Goal: Transaction & Acquisition: Download file/media

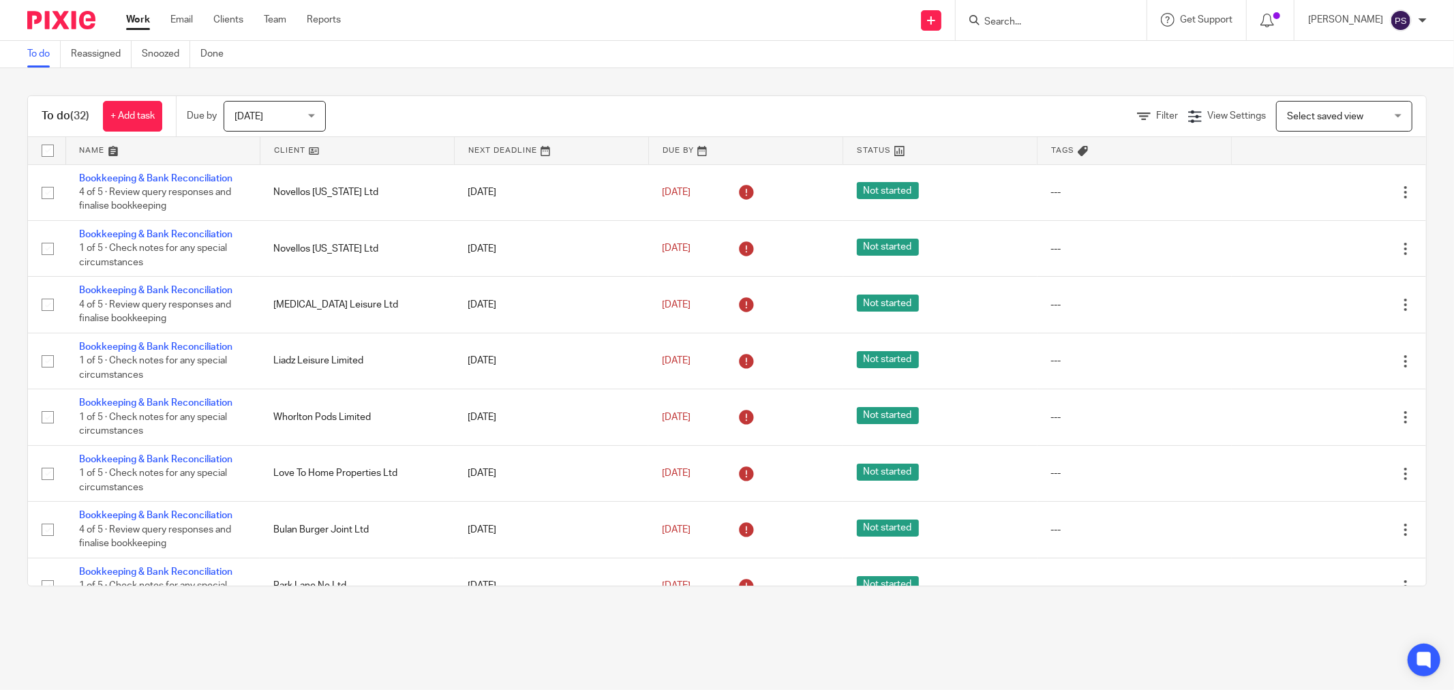
click at [1097, 9] on div at bounding box center [1051, 20] width 191 height 40
click at [1086, 16] on input "Search" at bounding box center [1044, 22] width 123 height 12
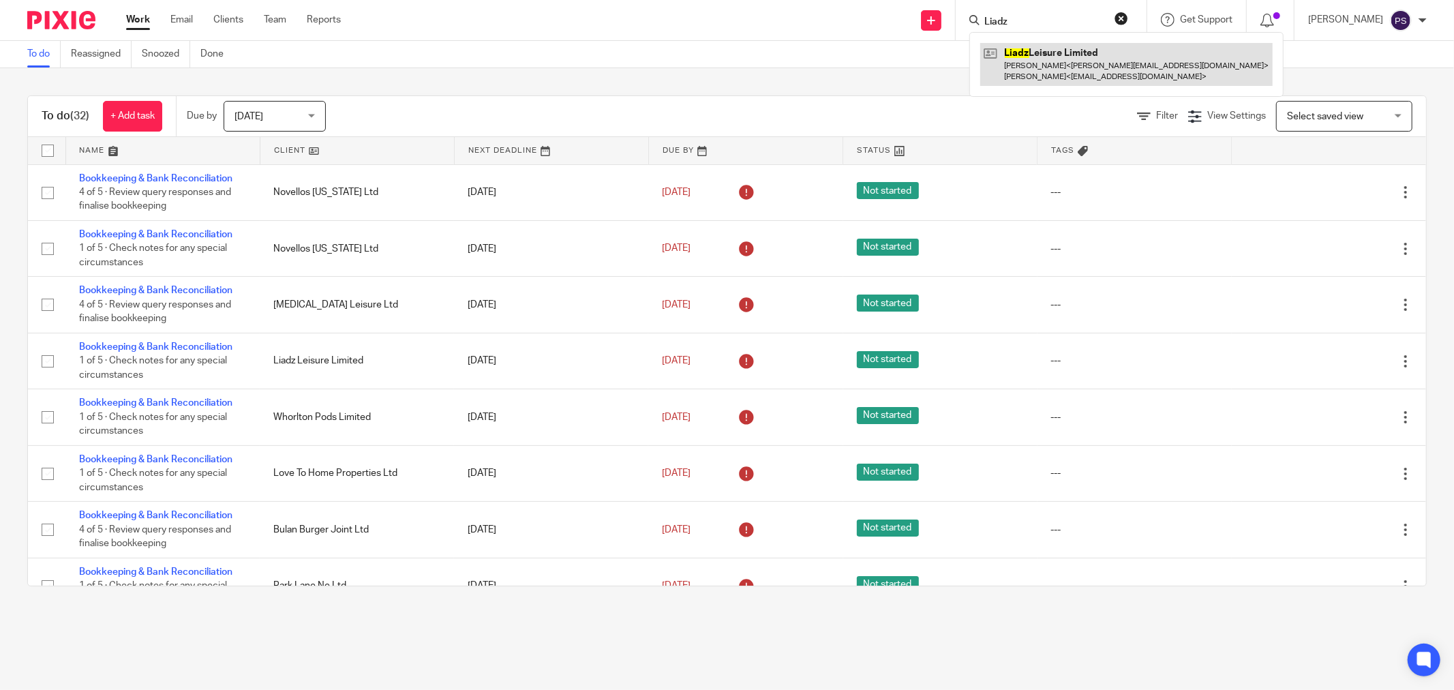
type input "Liadz"
click at [1045, 63] on link at bounding box center [1126, 64] width 292 height 42
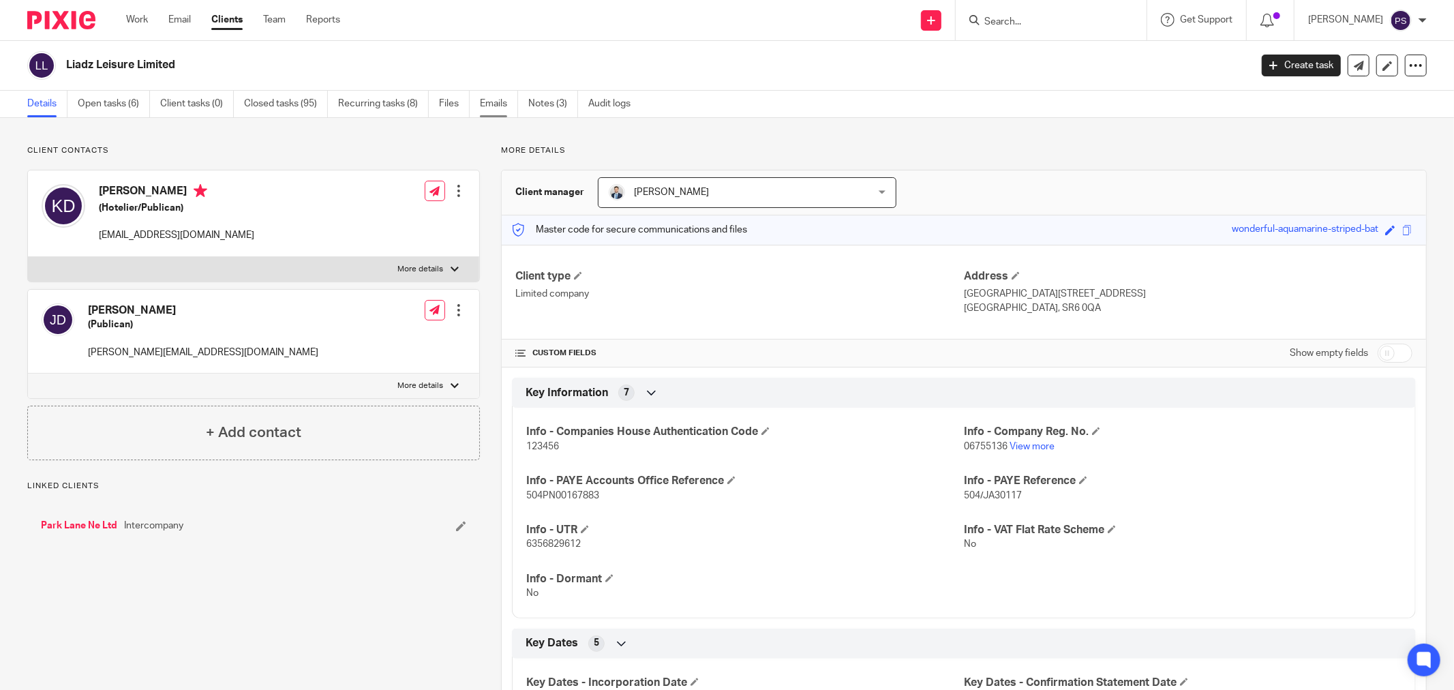
click at [506, 101] on link "Emails" at bounding box center [499, 104] width 38 height 27
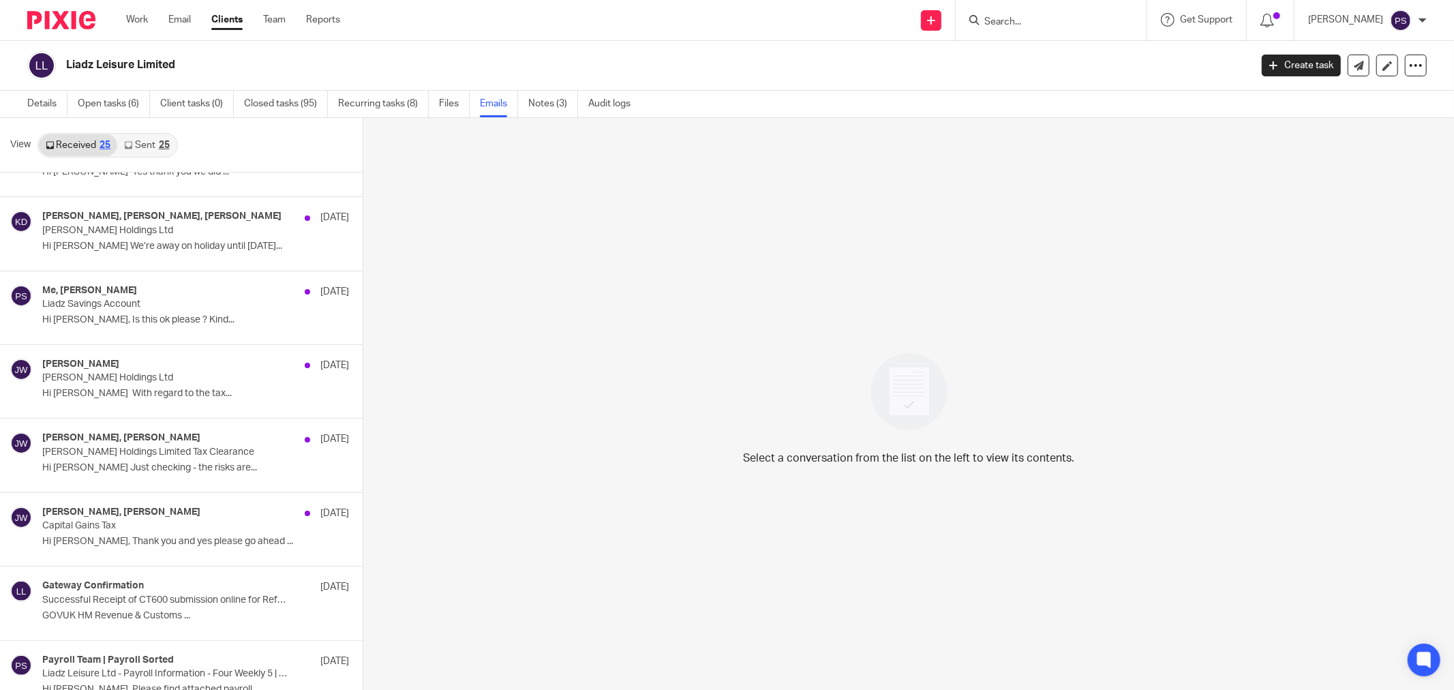
scroll to position [1136, 0]
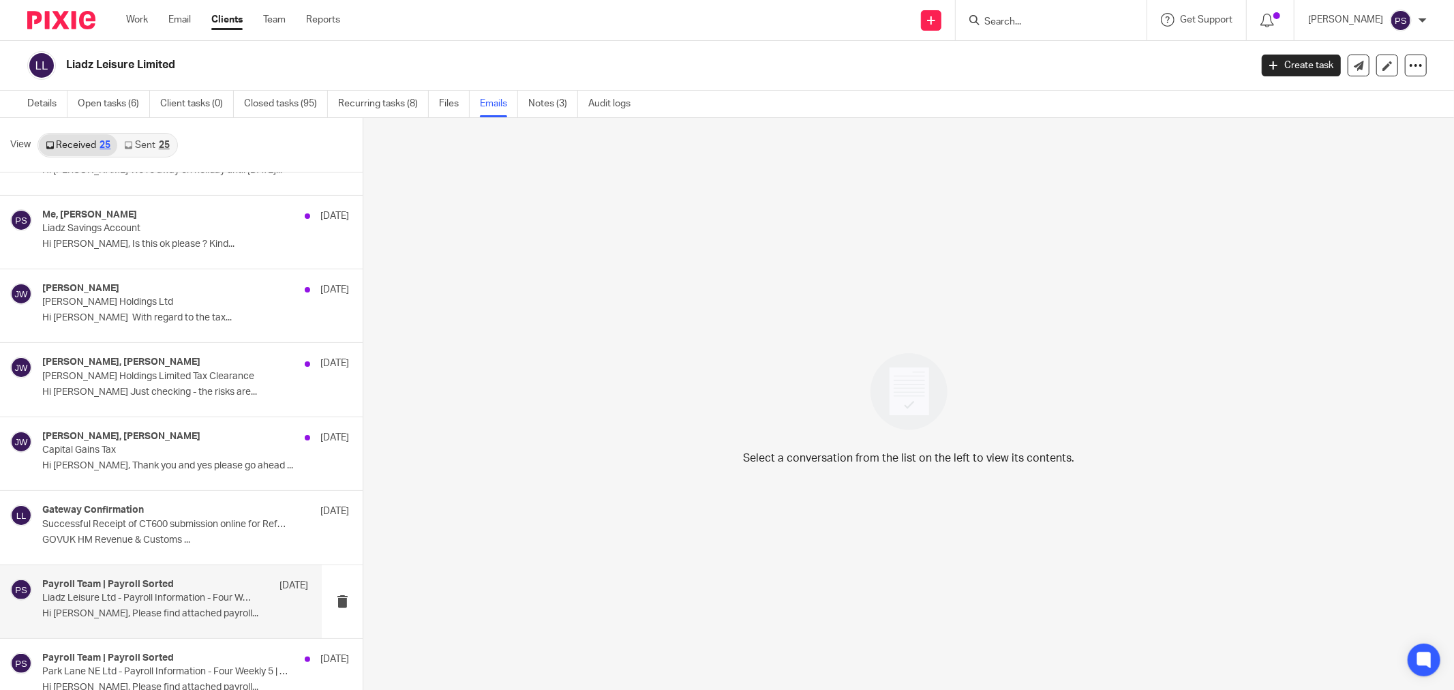
click at [173, 580] on div "Payroll Team | Payroll Sorted [DATE]" at bounding box center [175, 586] width 266 height 14
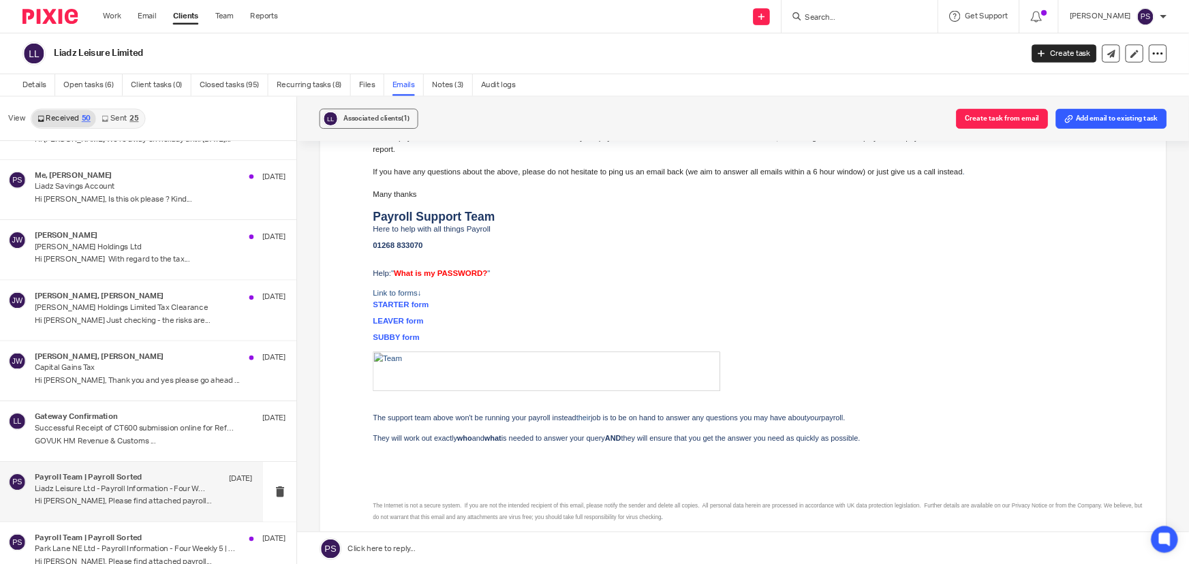
scroll to position [757, 0]
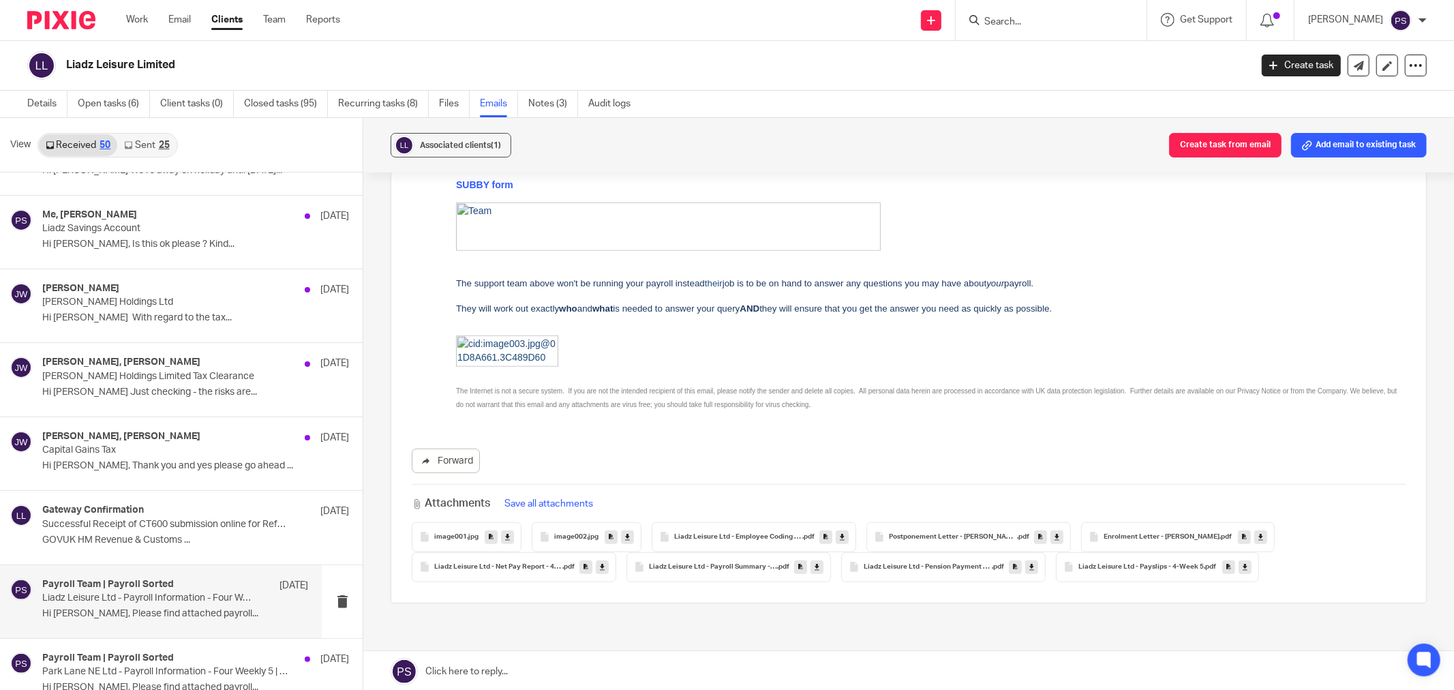
click at [753, 563] on span "Liadz Leisure Ltd - Payroll Summary - 4-Week 5" at bounding box center [713, 567] width 128 height 8
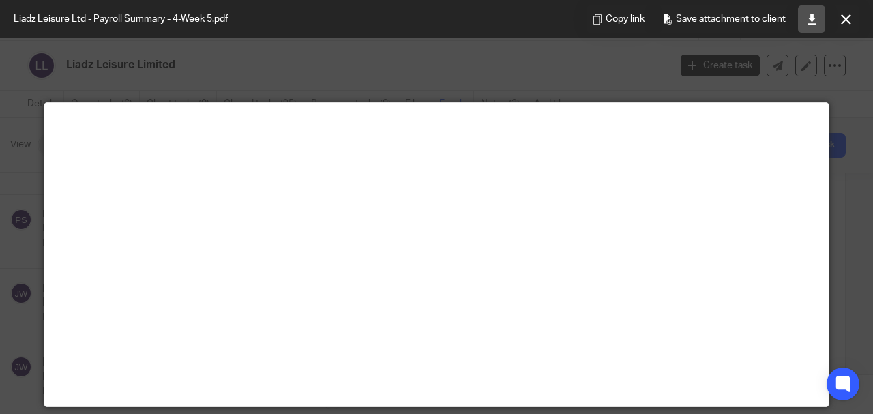
click at [806, 27] on link at bounding box center [811, 18] width 27 height 27
click at [840, 26] on button at bounding box center [845, 18] width 27 height 27
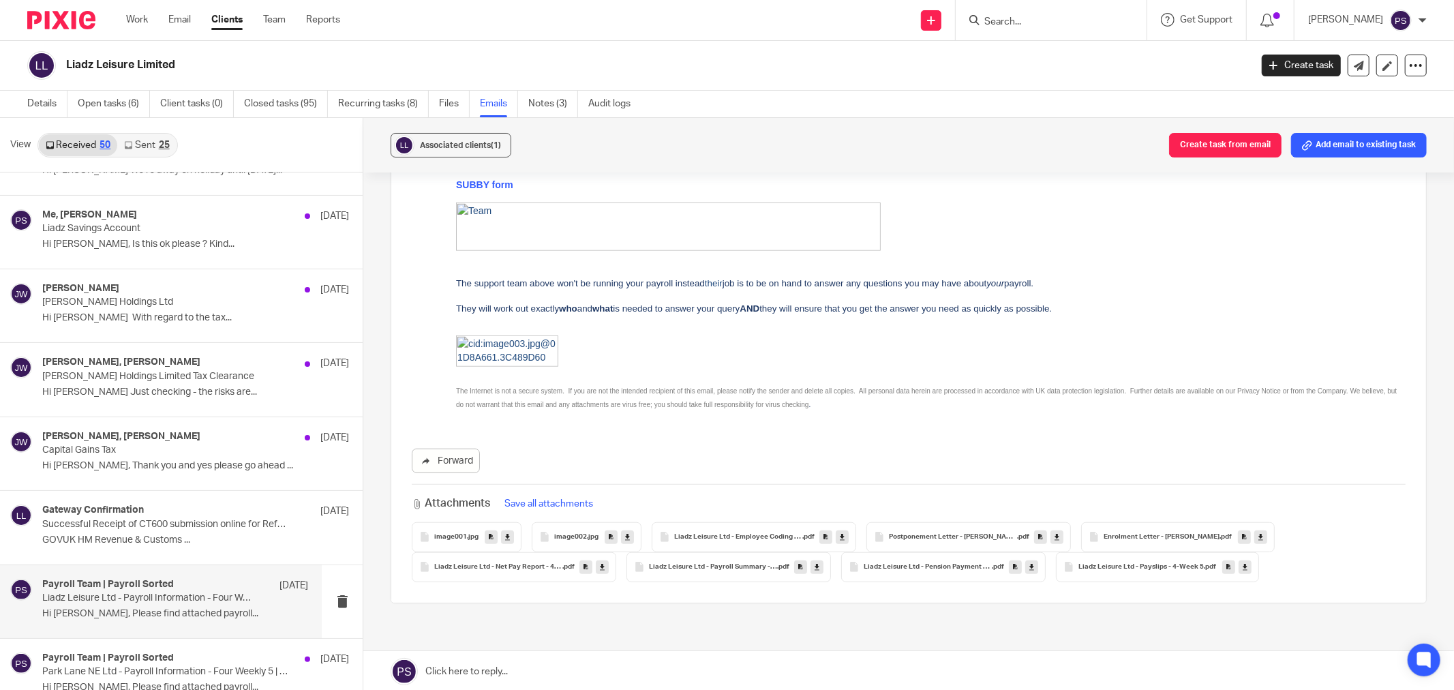
drag, startPoint x: 1080, startPoint y: 601, endPoint x: 896, endPoint y: 573, distance: 185.5
click at [1080, 601] on div "Liadz Leisure Ltd - Payroll Information - Four Weekly 5 | LIA3571 Reply to ever…" at bounding box center [909, 65] width 1036 height 1267
drag, startPoint x: 778, startPoint y: 603, endPoint x: 601, endPoint y: 575, distance: 179.3
click at [777, 603] on div "Liadz Leisure Ltd - Payroll Information - Four Weekly 5 | LIA3571 Reply to ever…" at bounding box center [909, 65] width 1036 height 1267
click at [1177, 597] on div "Liadz Leisure Ltd - Payroll Information - Four Weekly 5 | LIA3571 Reply to ever…" at bounding box center [909, 65] width 1036 height 1267
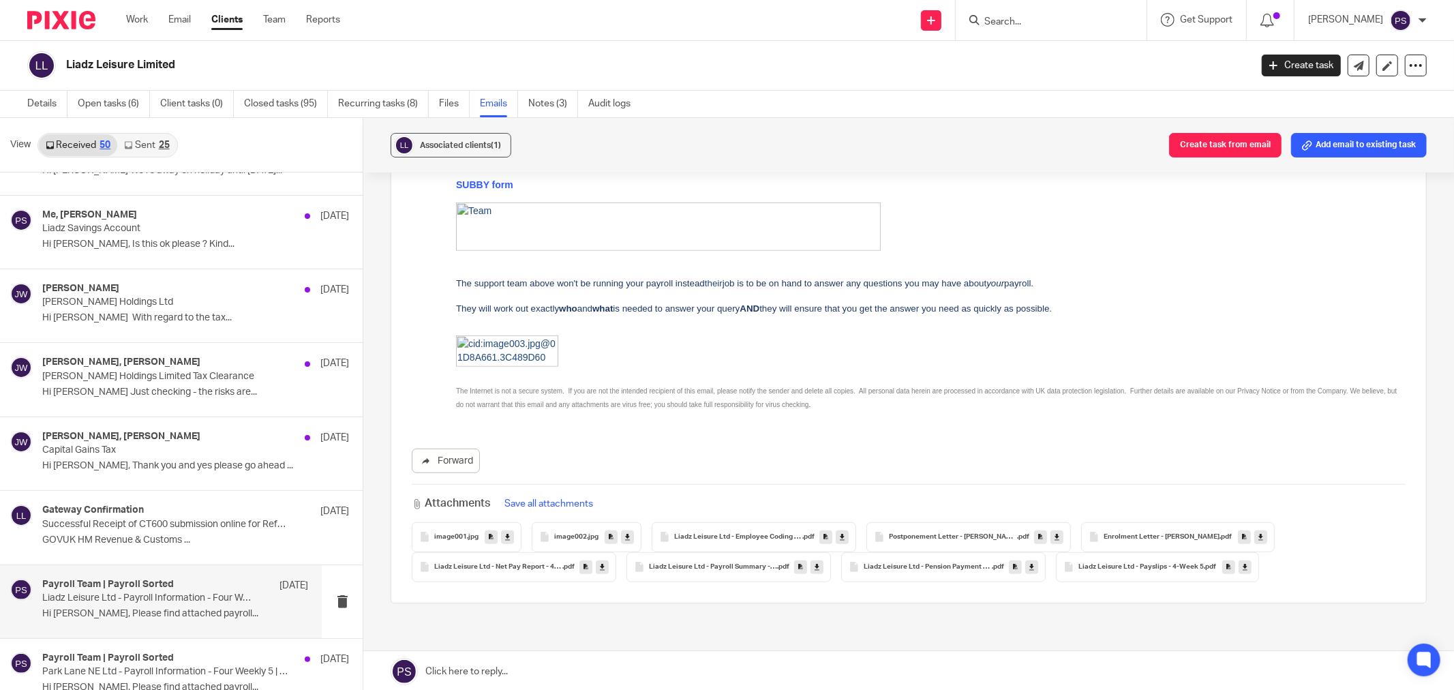
click at [1046, 16] on input "Search" at bounding box center [1044, 22] width 123 height 12
type input "H"
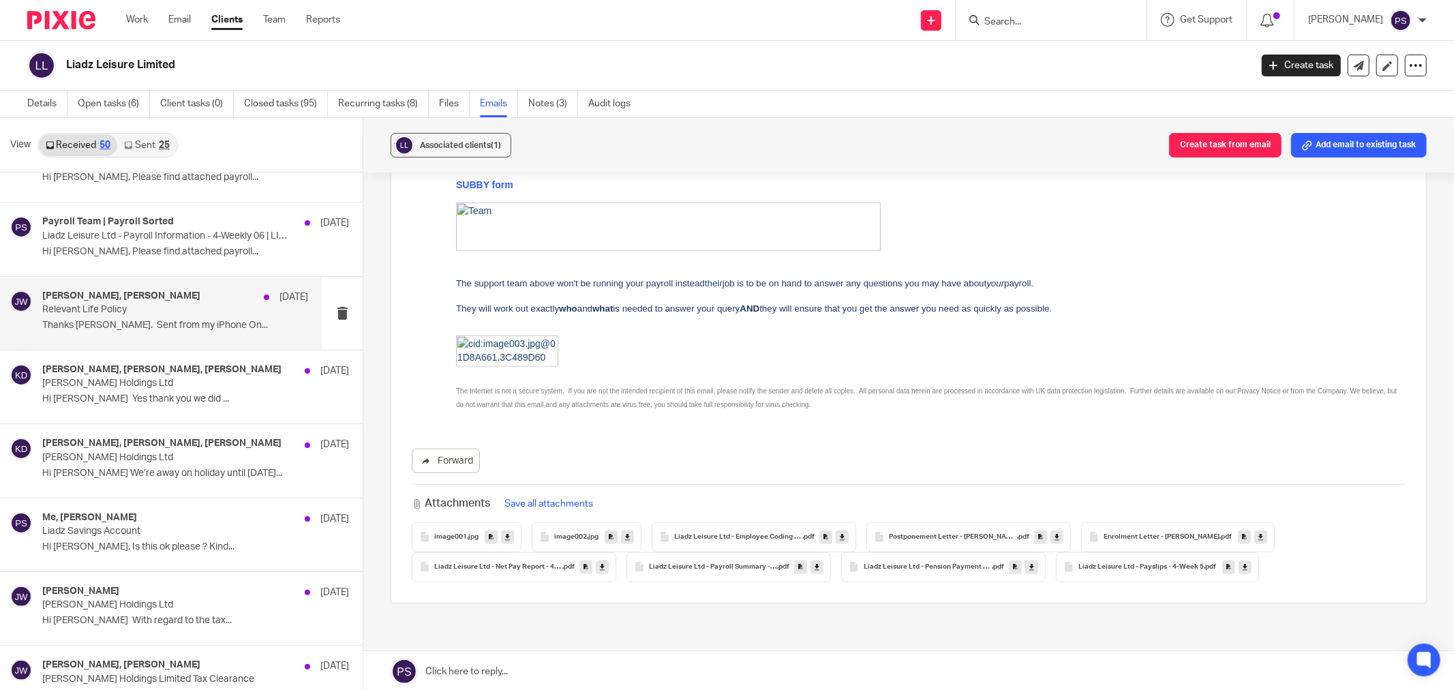
scroll to position [605, 0]
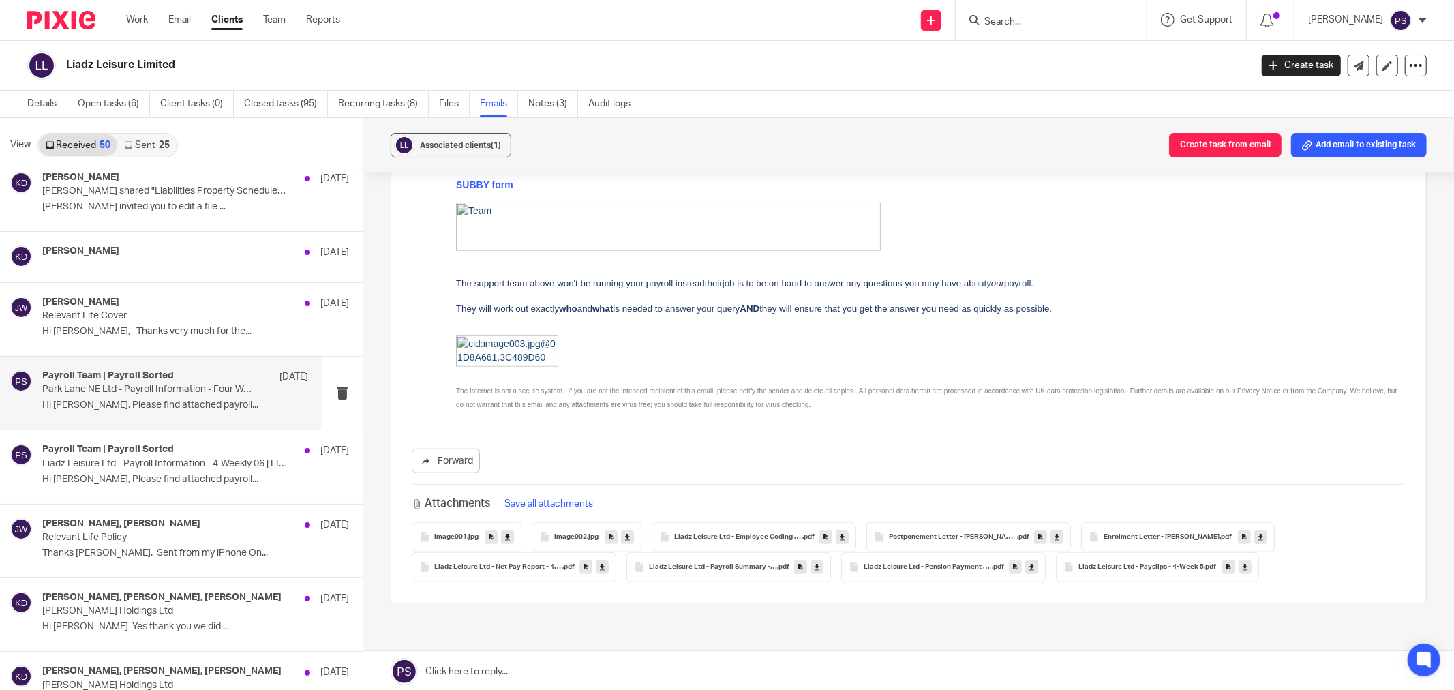
click at [107, 391] on p "Park Lane NE Ltd - Payroll Information - Four Week 06 | PAR3572" at bounding box center [148, 390] width 213 height 12
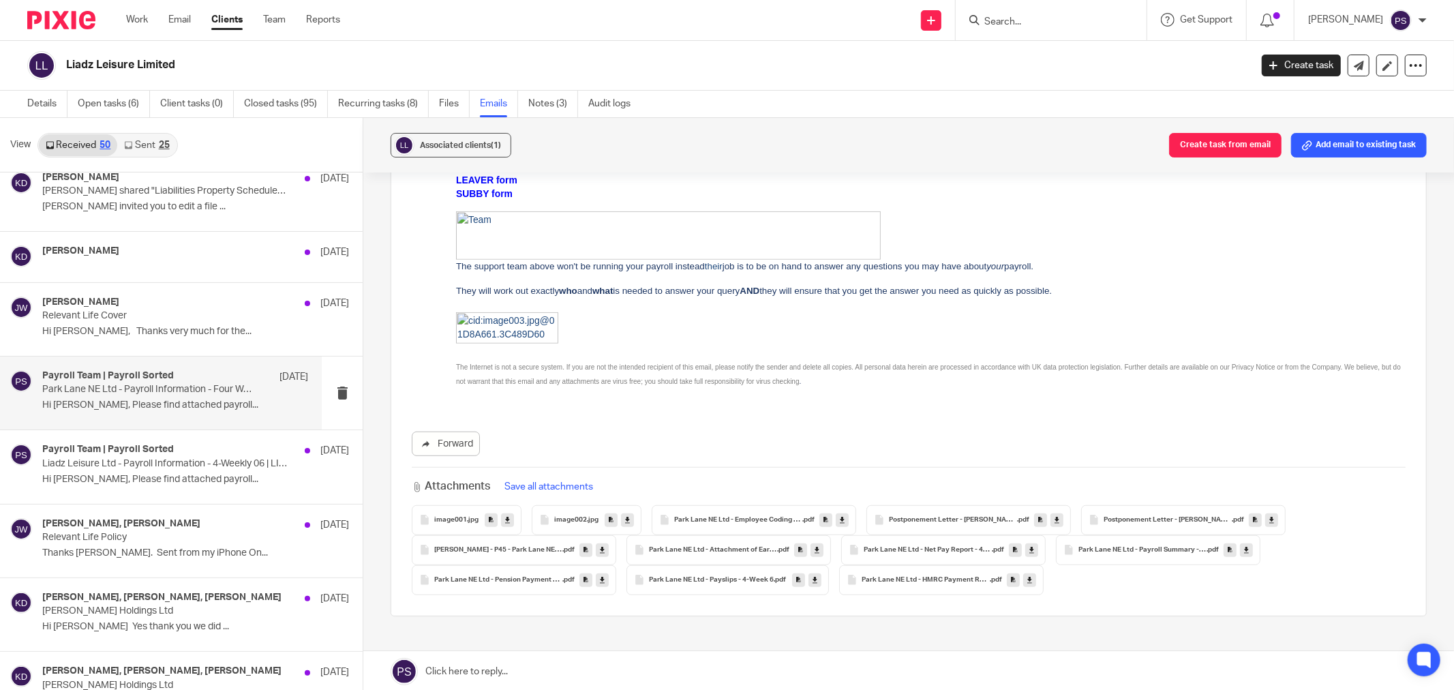
scroll to position [772, 0]
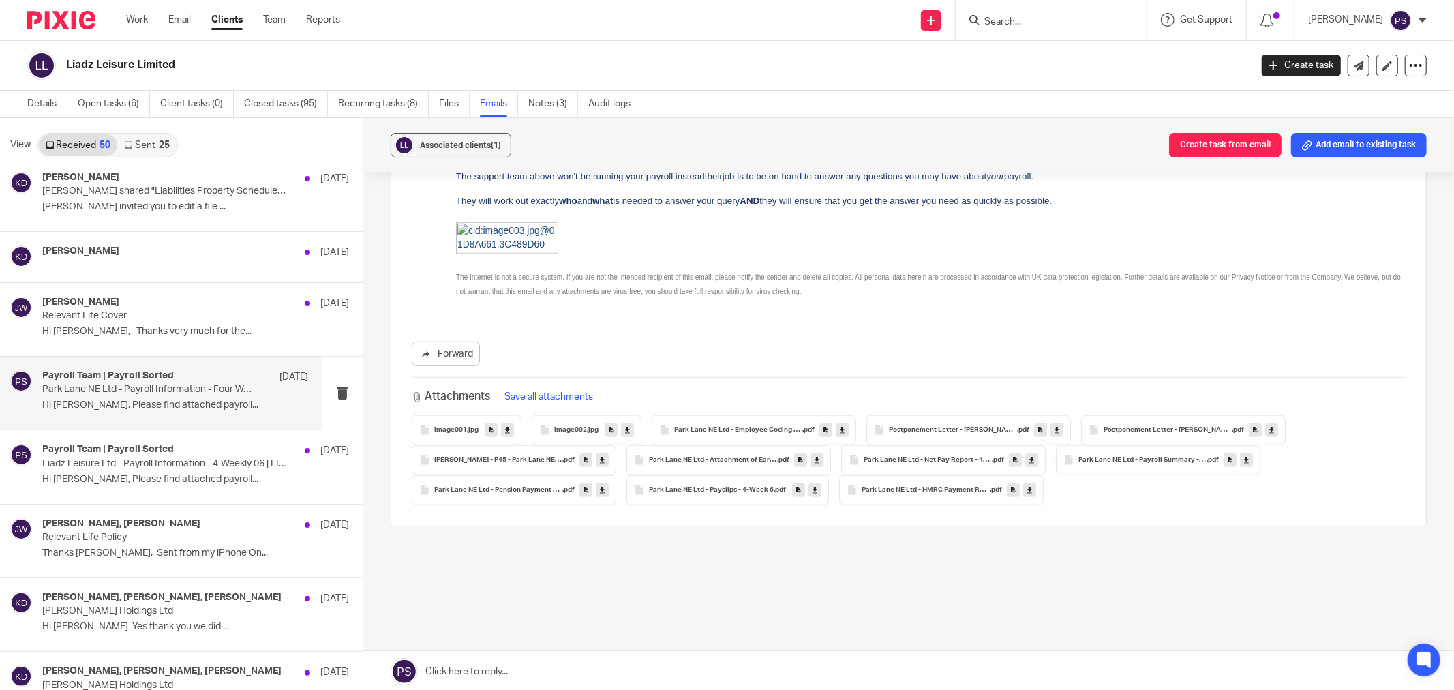
click at [871, 577] on div "Park Lane NE Ltd - Payroll Information - Four Week 06 | PAR3572 Reply to everyo…" at bounding box center [909, 20] width 1036 height 1204
click at [956, 475] on div "Park Lane NE Ltd - HMRC Payment Report - Month 5 .pdf" at bounding box center [941, 490] width 204 height 30
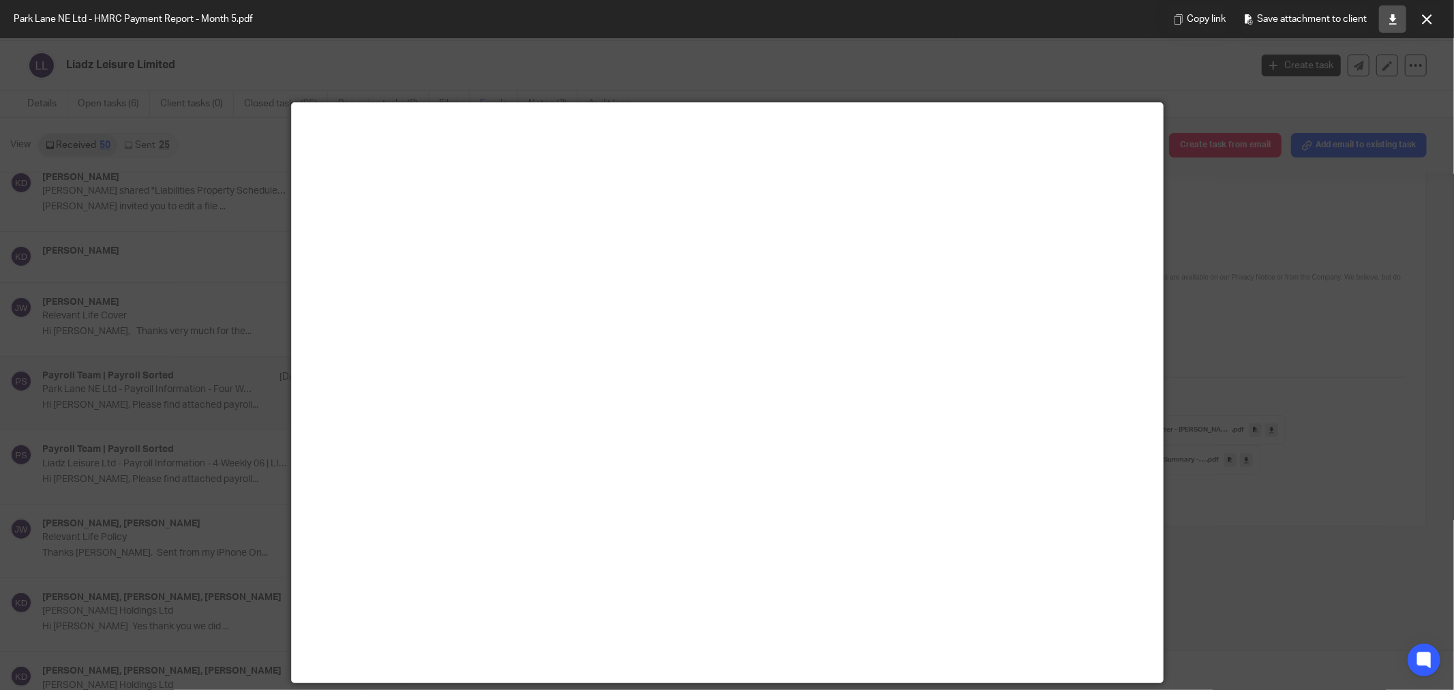
click at [1387, 24] on link at bounding box center [1392, 18] width 27 height 27
click at [1434, 25] on button at bounding box center [1426, 18] width 27 height 27
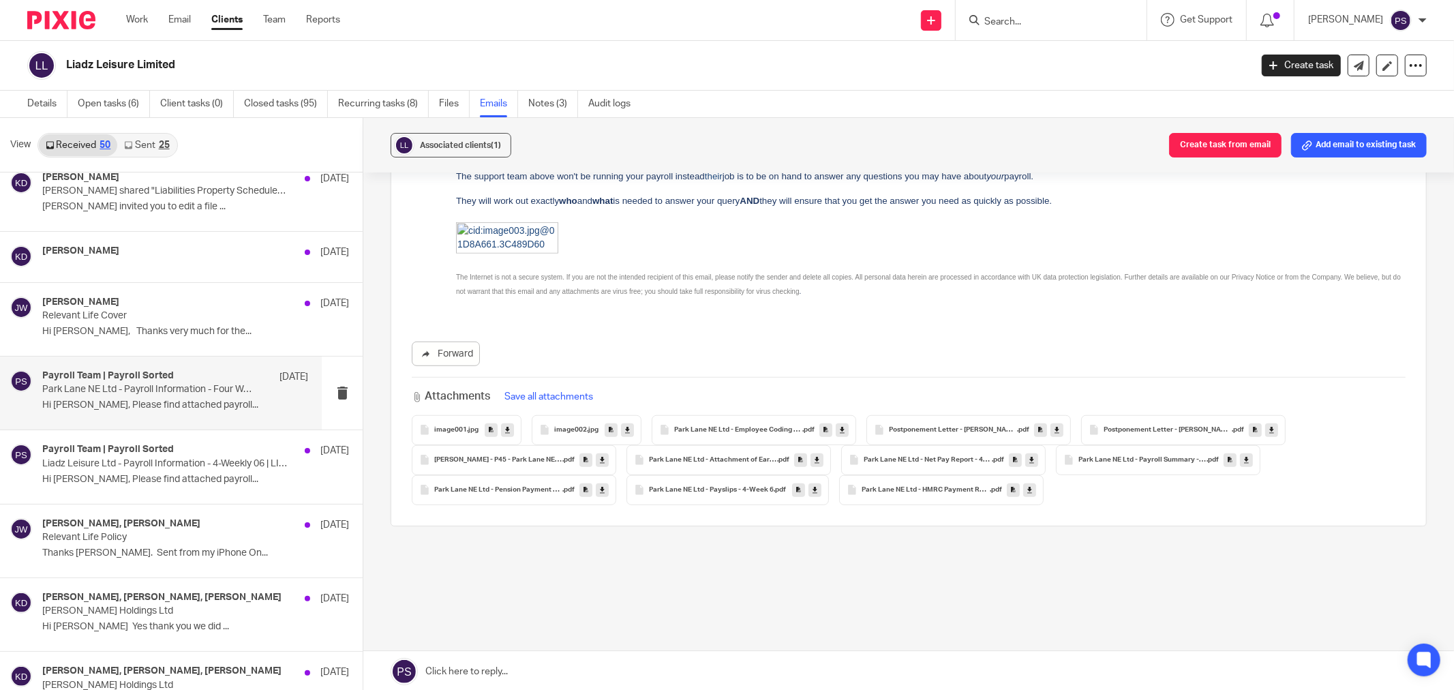
click at [89, 373] on h4 "Payroll Team | Payroll Sorted" at bounding box center [108, 376] width 132 height 12
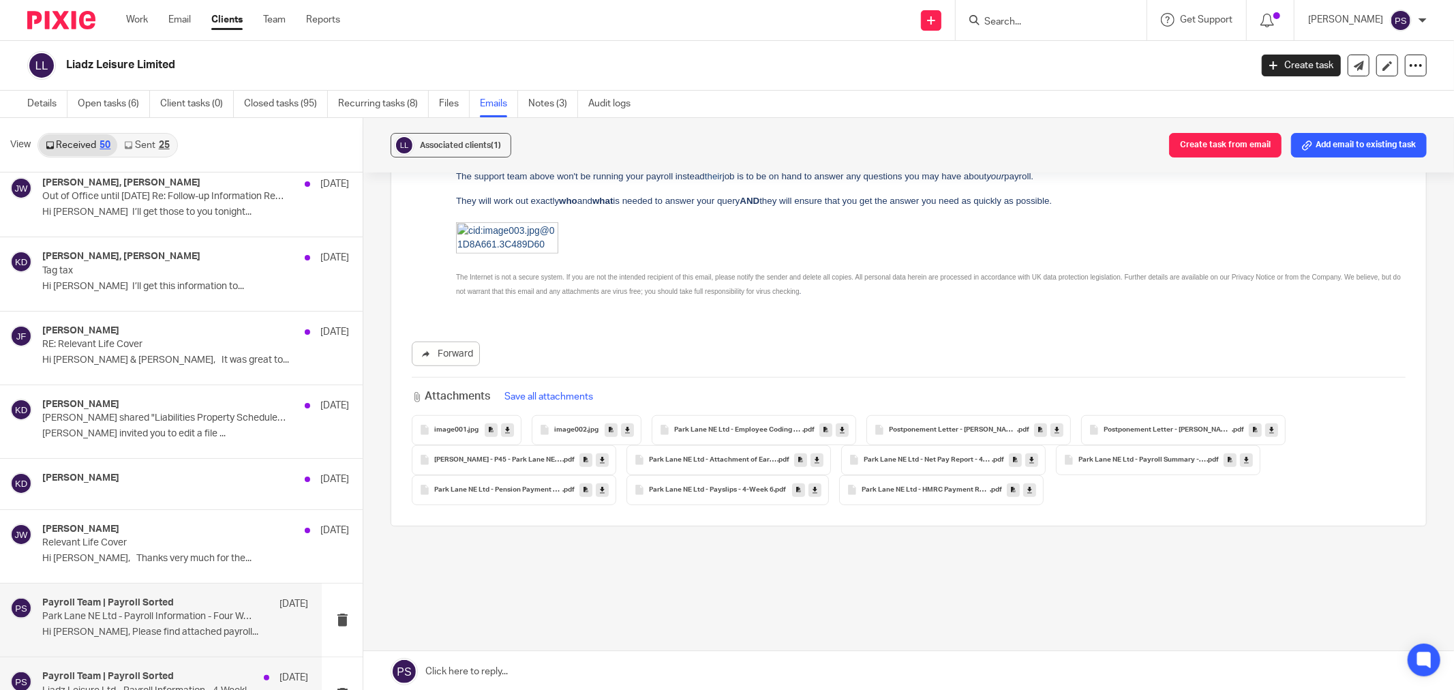
scroll to position [530, 0]
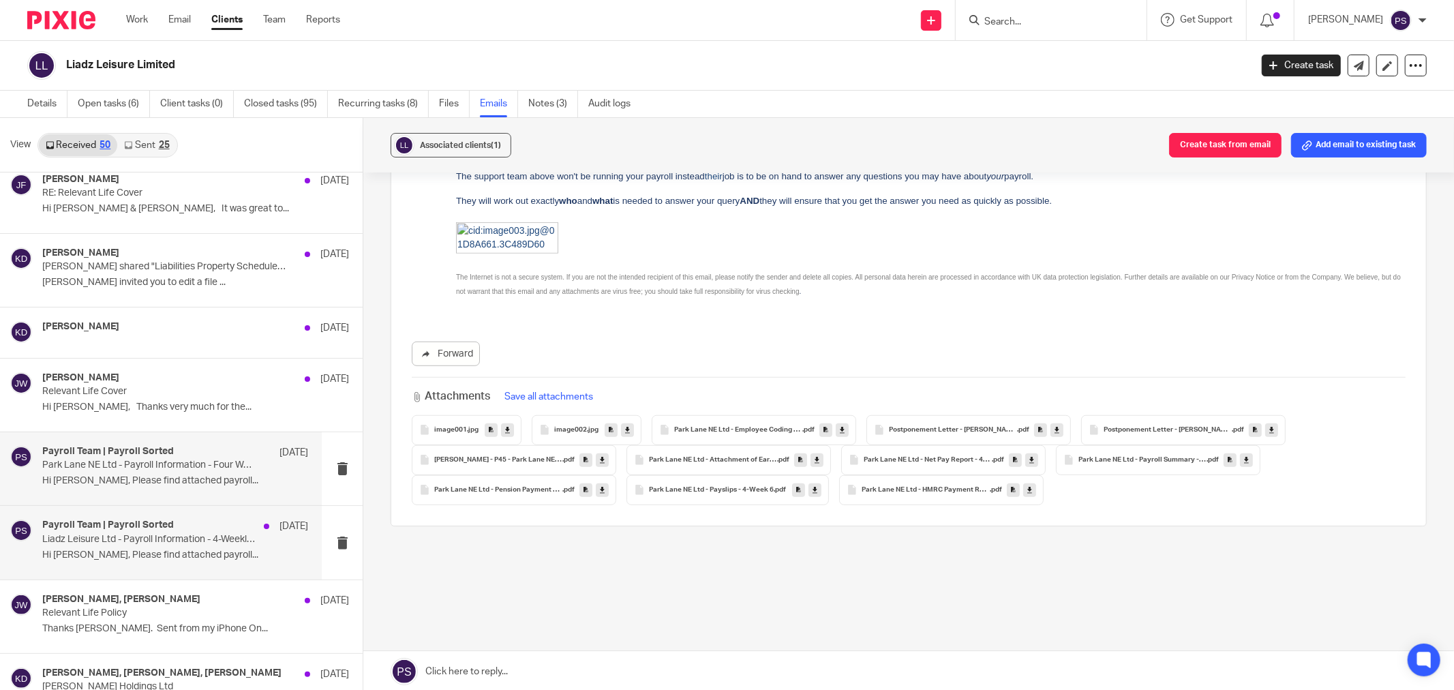
click at [180, 537] on p "Liadz Leisure Ltd - Payroll Information - 4-Weekly 06 | LIA3571" at bounding box center [148, 540] width 213 height 12
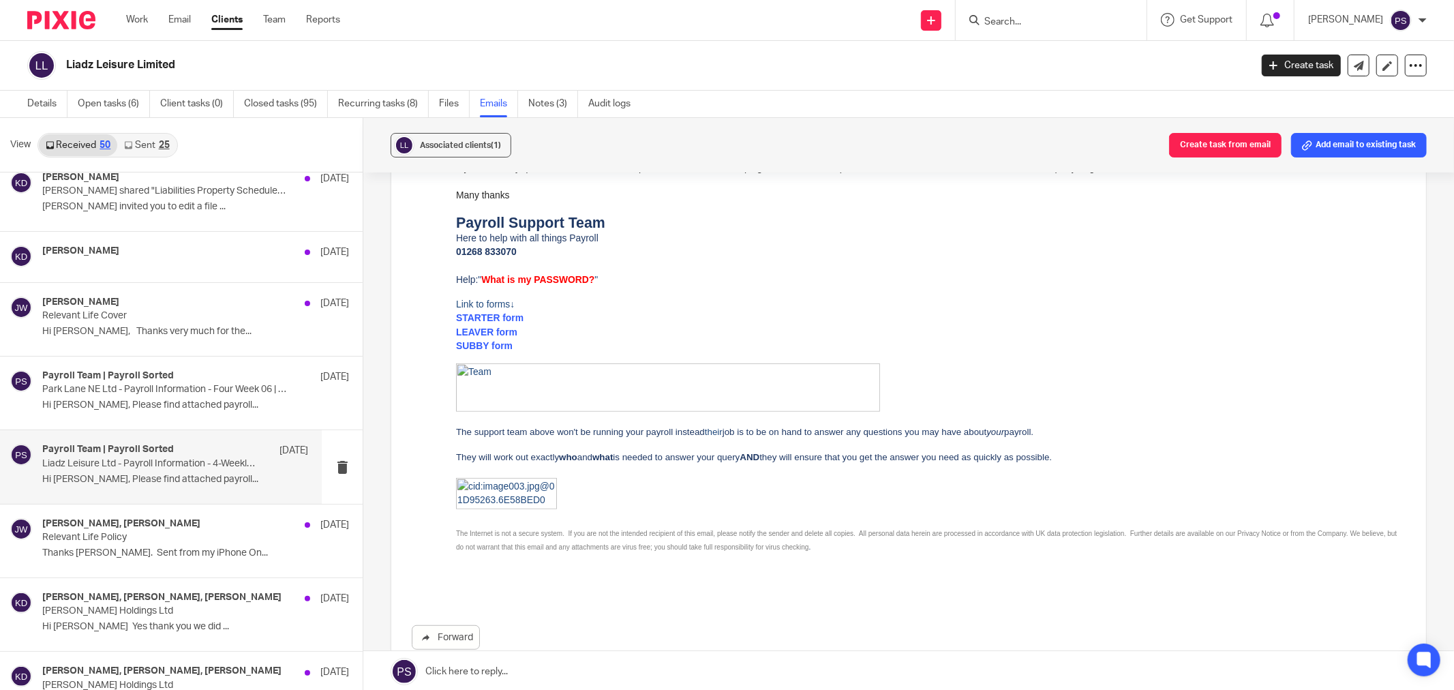
scroll to position [843, 0]
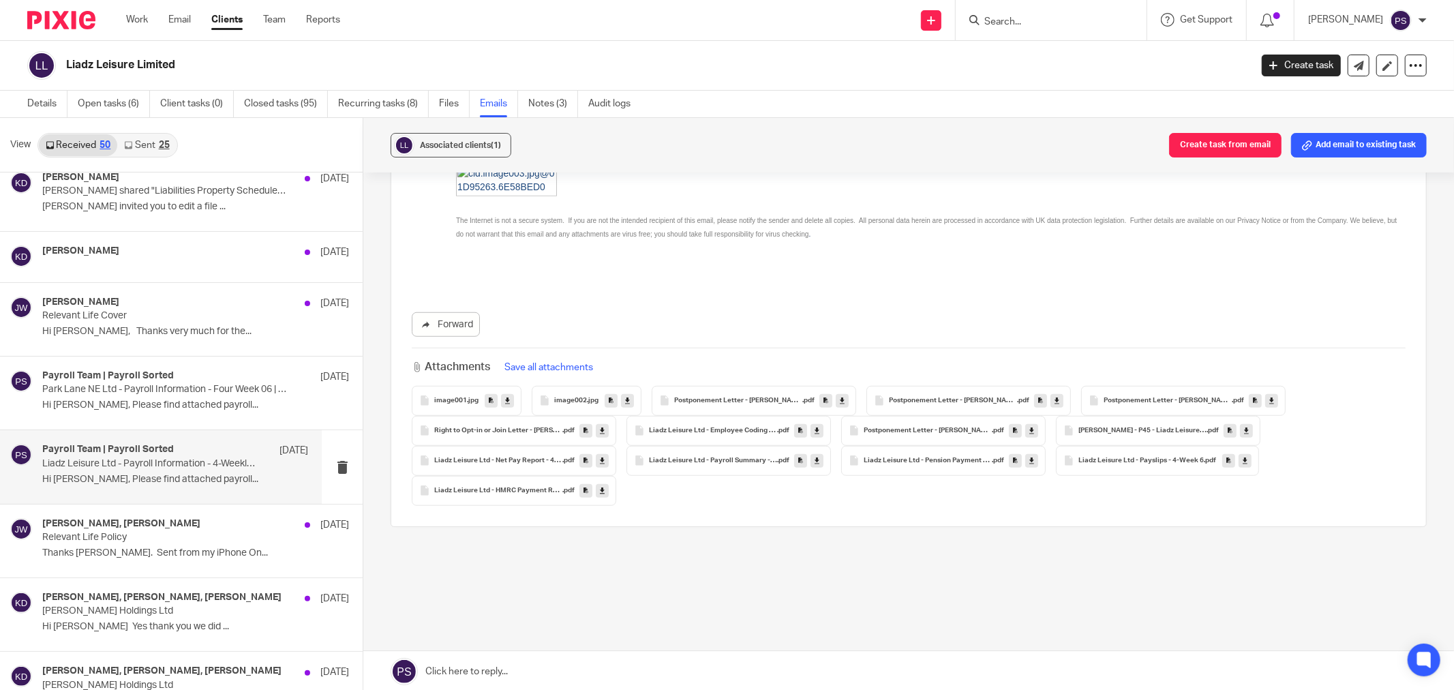
click at [600, 485] on icon at bounding box center [602, 490] width 5 height 10
click at [816, 455] on icon at bounding box center [817, 460] width 5 height 10
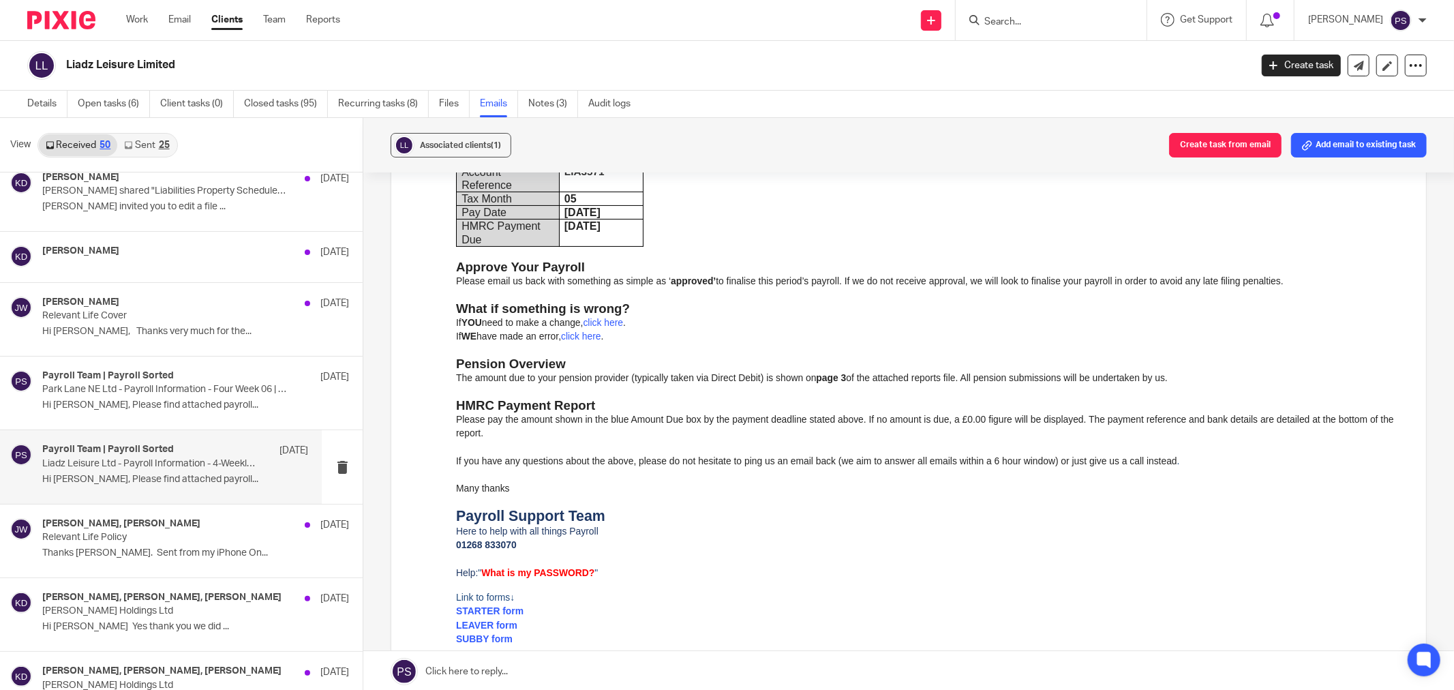
scroll to position [10, 0]
